Goal: Check status: Check status

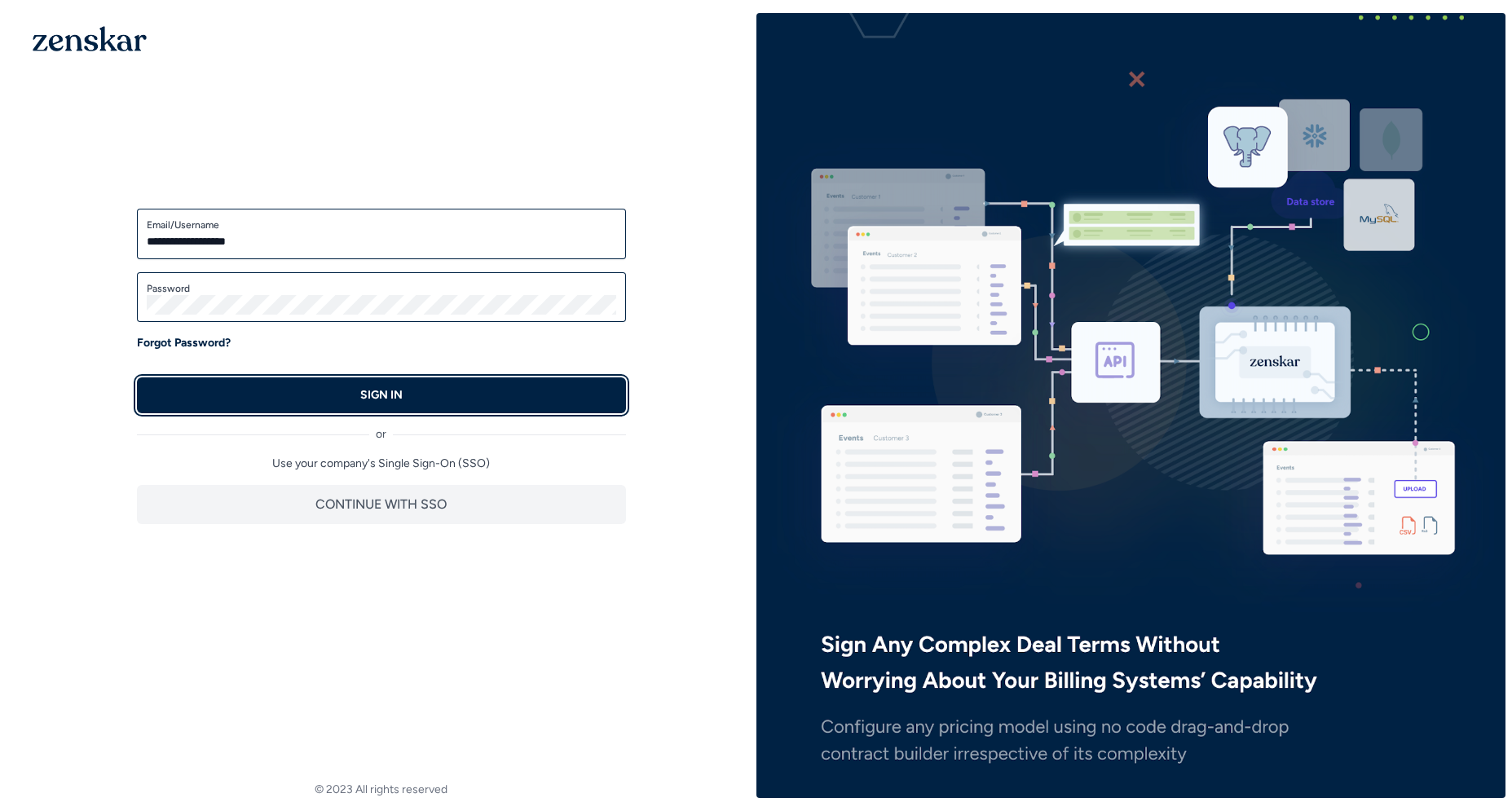
click at [305, 396] on button "SIGN IN" at bounding box center [381, 394] width 489 height 35
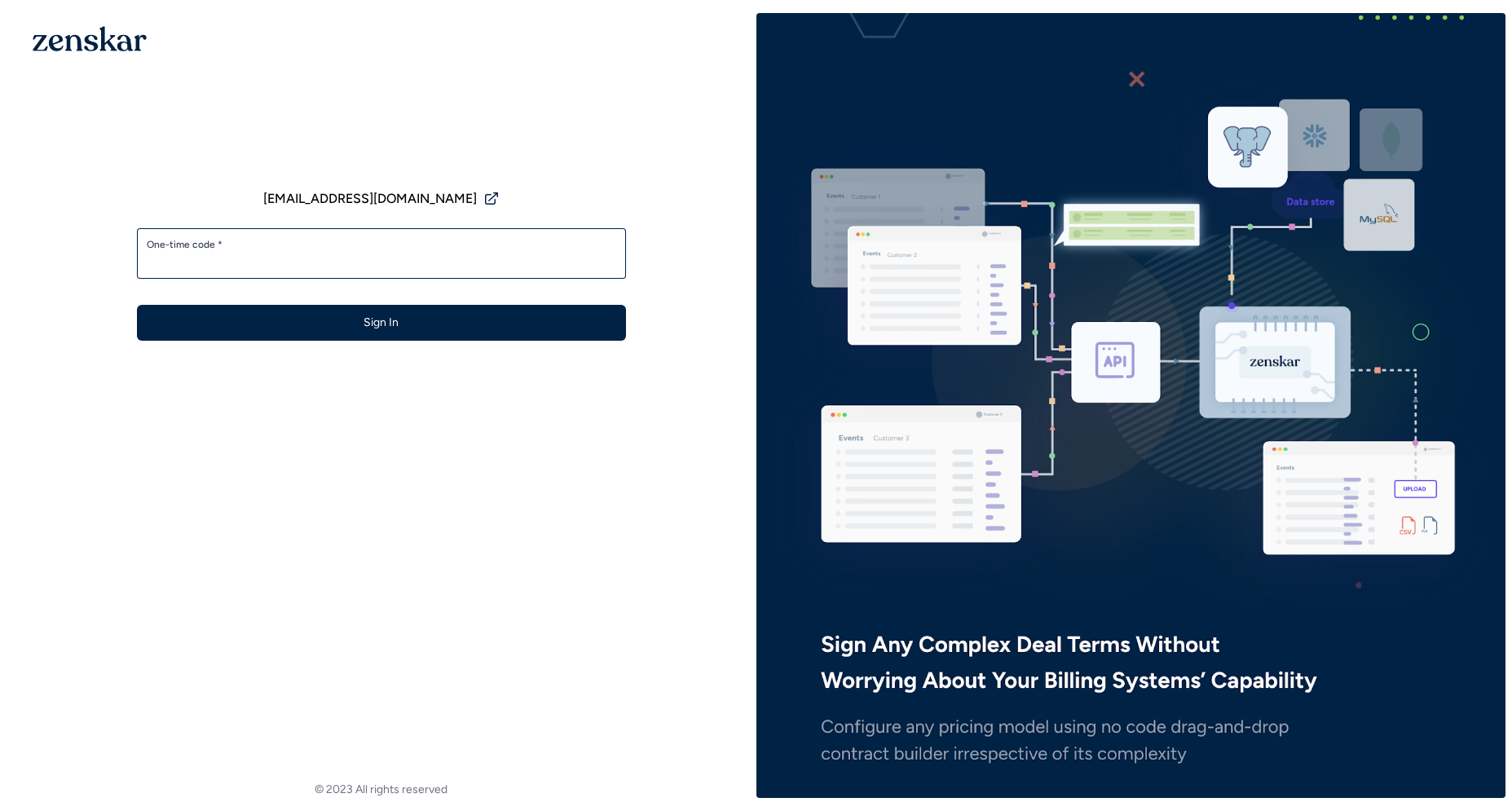
click at [244, 239] on label "One-time code *" at bounding box center [381, 245] width 470 height 13
click at [244, 251] on input "One-time code *" at bounding box center [381, 260] width 470 height 19
click at [246, 270] on input "One-time code *" at bounding box center [381, 260] width 470 height 19
click at [225, 256] on input "One-time code *" at bounding box center [381, 260] width 470 height 19
type input "******"
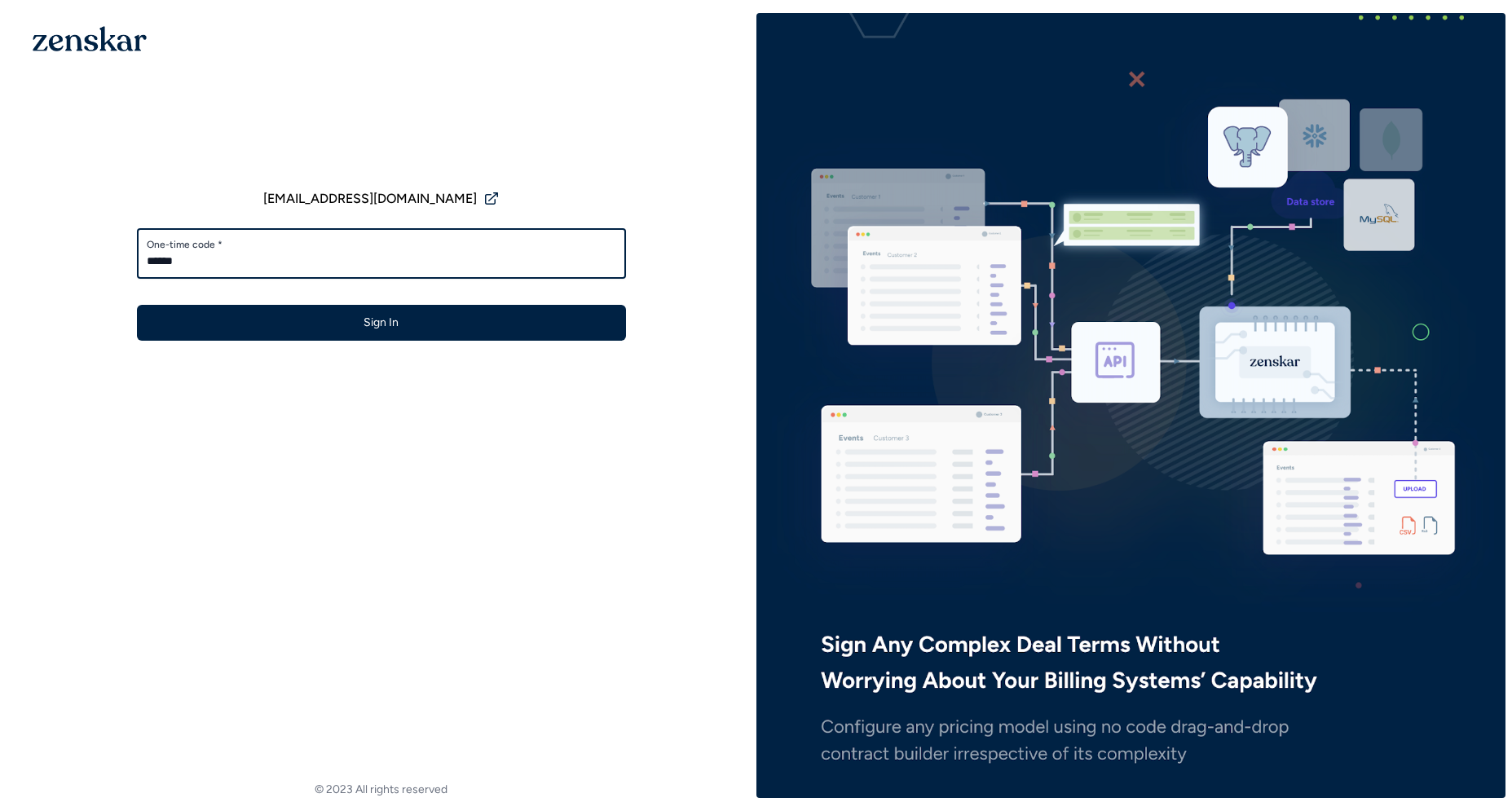
click at [137, 305] on button "Sign In" at bounding box center [381, 323] width 489 height 35
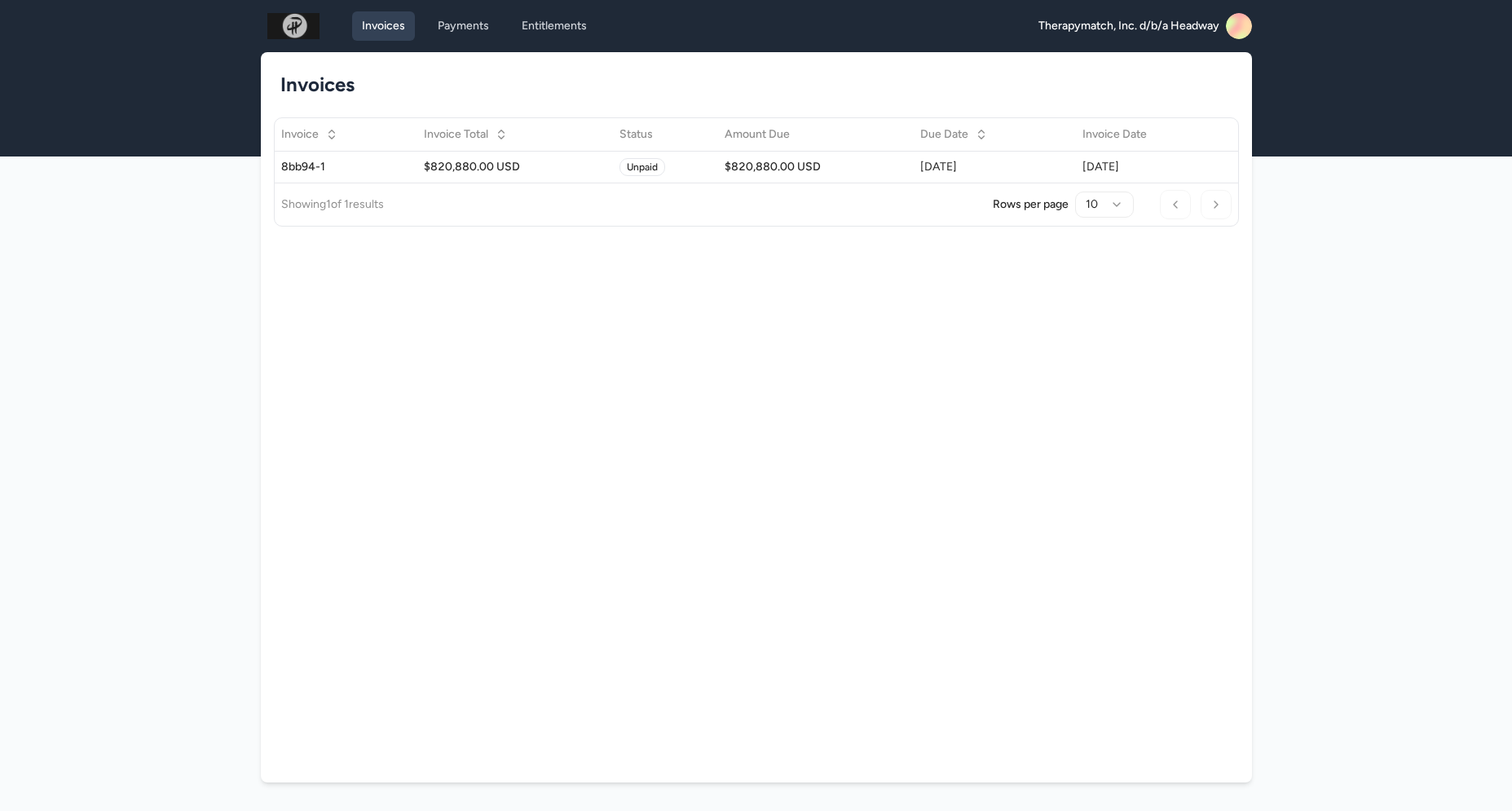
click at [1234, 28] on rect at bounding box center [1238, 26] width 26 height 26
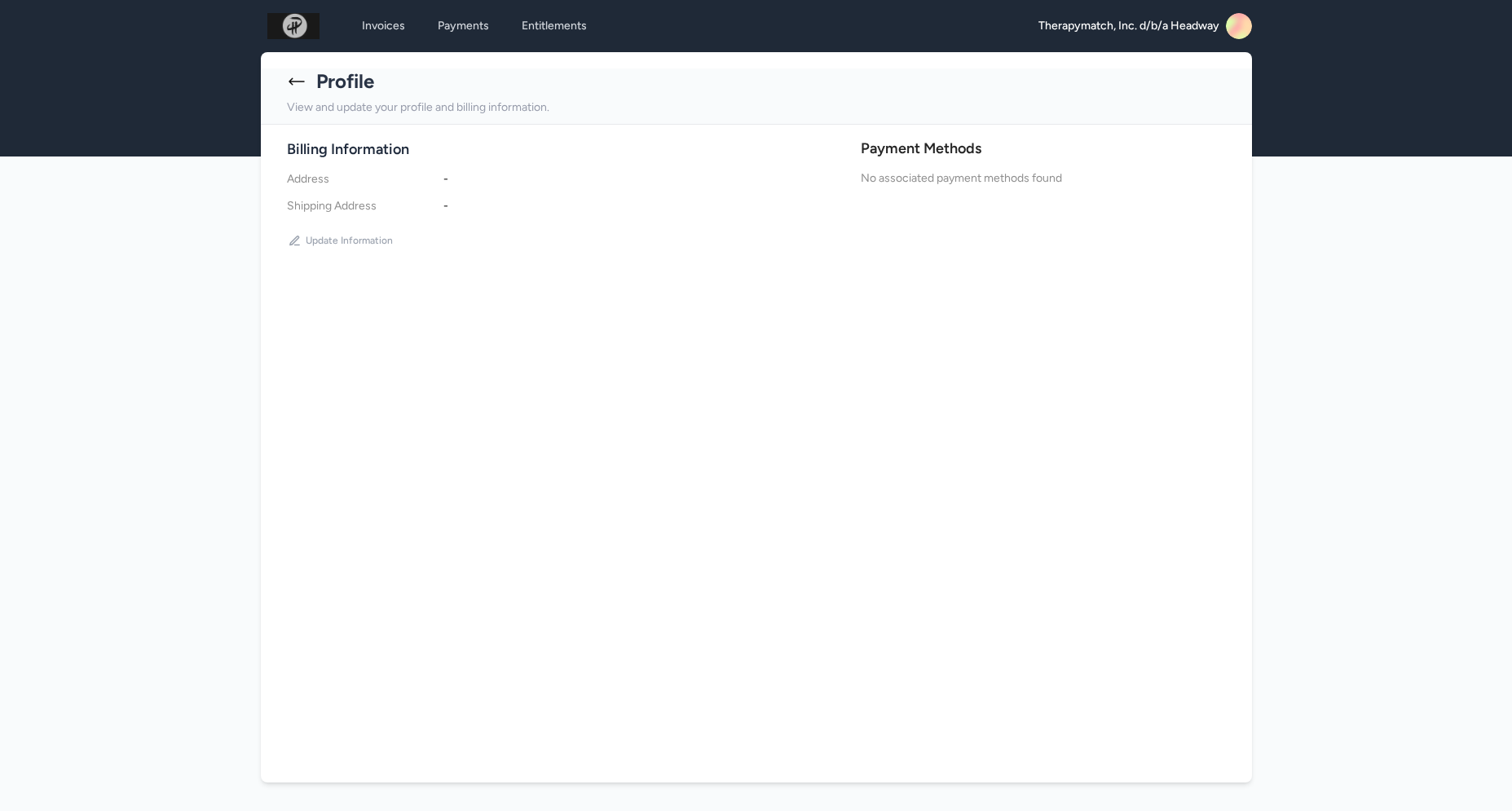
click at [300, 79] on icon at bounding box center [297, 81] width 19 height 19
